Goal: Task Accomplishment & Management: Manage account settings

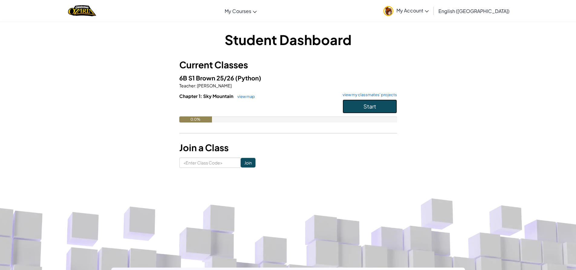
click at [349, 107] on button "Start" at bounding box center [370, 107] width 54 height 14
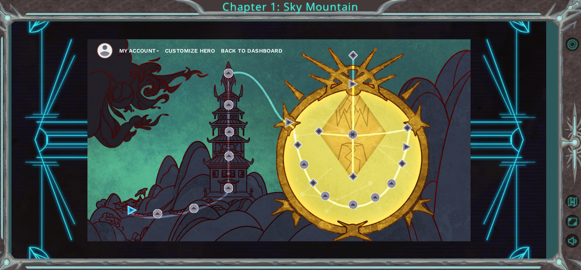
click at [130, 48] on button "My Account" at bounding box center [139, 50] width 40 height 9
click at [145, 65] on button "Account Settings" at bounding box center [145, 64] width 45 height 7
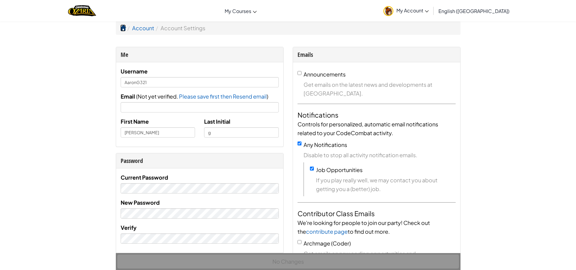
click at [124, 29] on span at bounding box center [122, 27] width 5 height 5
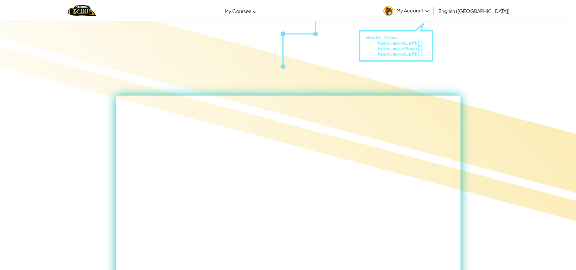
scroll to position [181, 0]
